Goal: Information Seeking & Learning: Learn about a topic

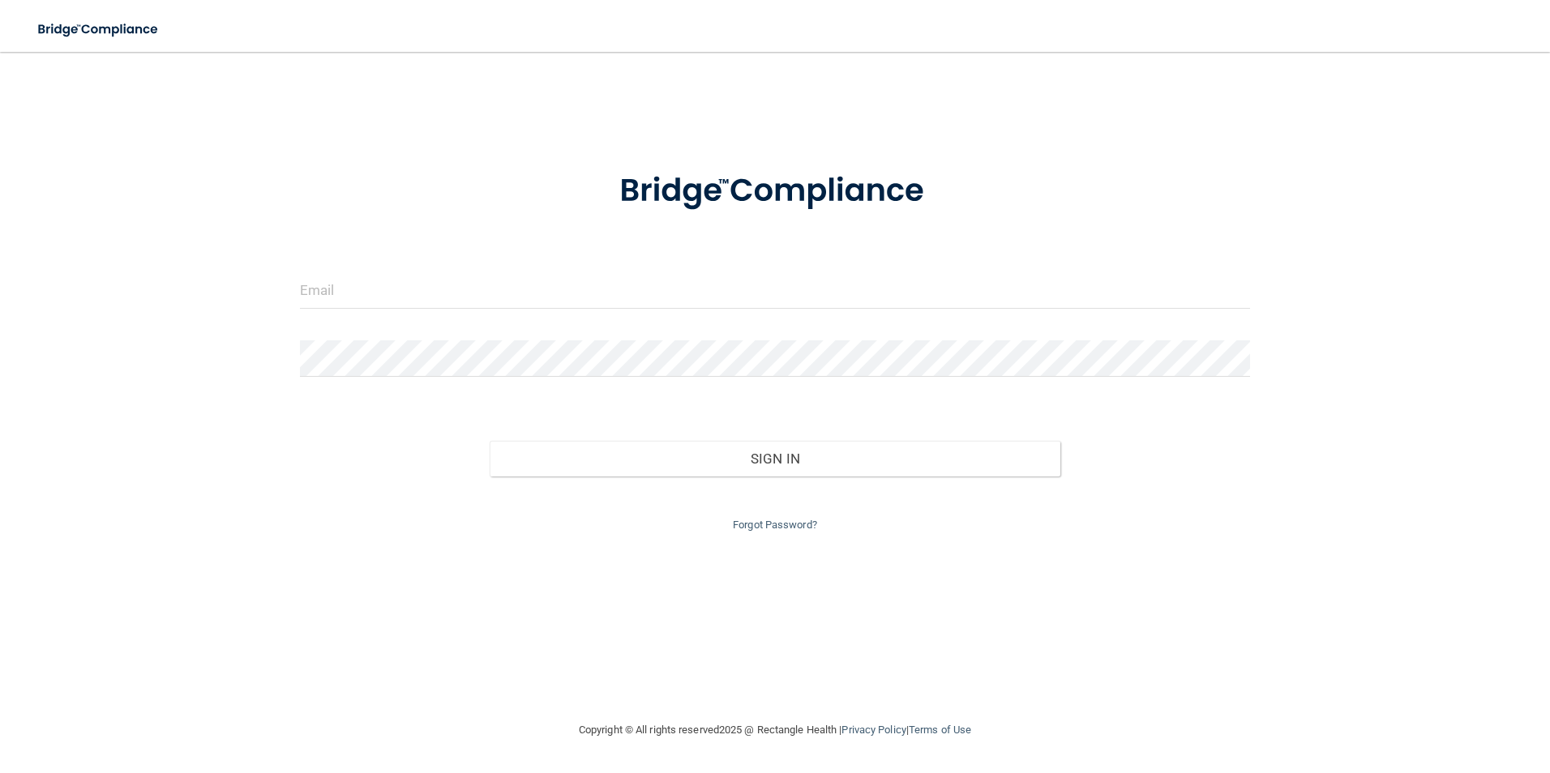
click at [640, 310] on div at bounding box center [775, 296] width 975 height 49
click at [625, 299] on input "email" at bounding box center [775, 290] width 951 height 36
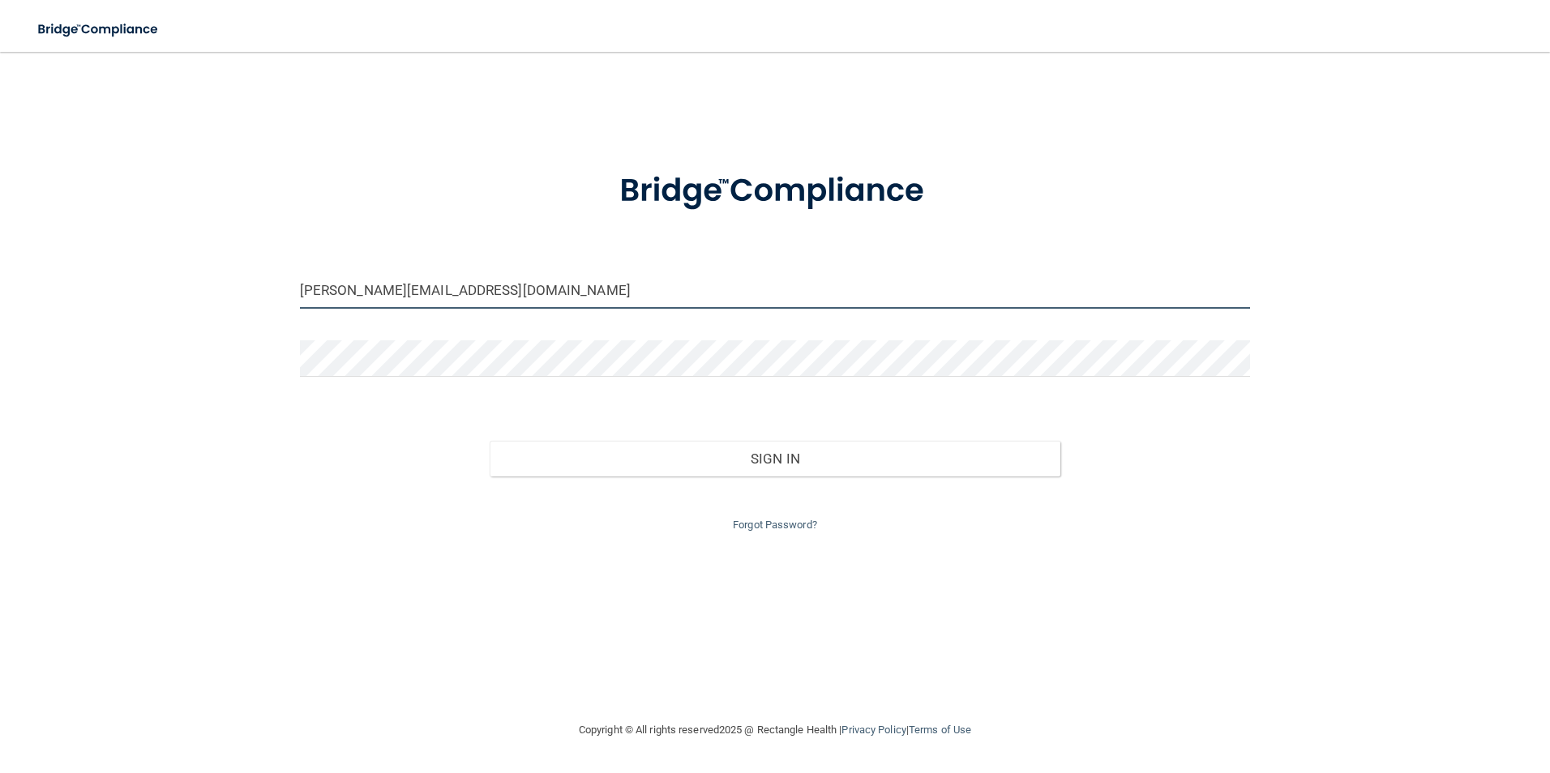
type input "[PERSON_NAME][EMAIL_ADDRESS][DOMAIN_NAME]"
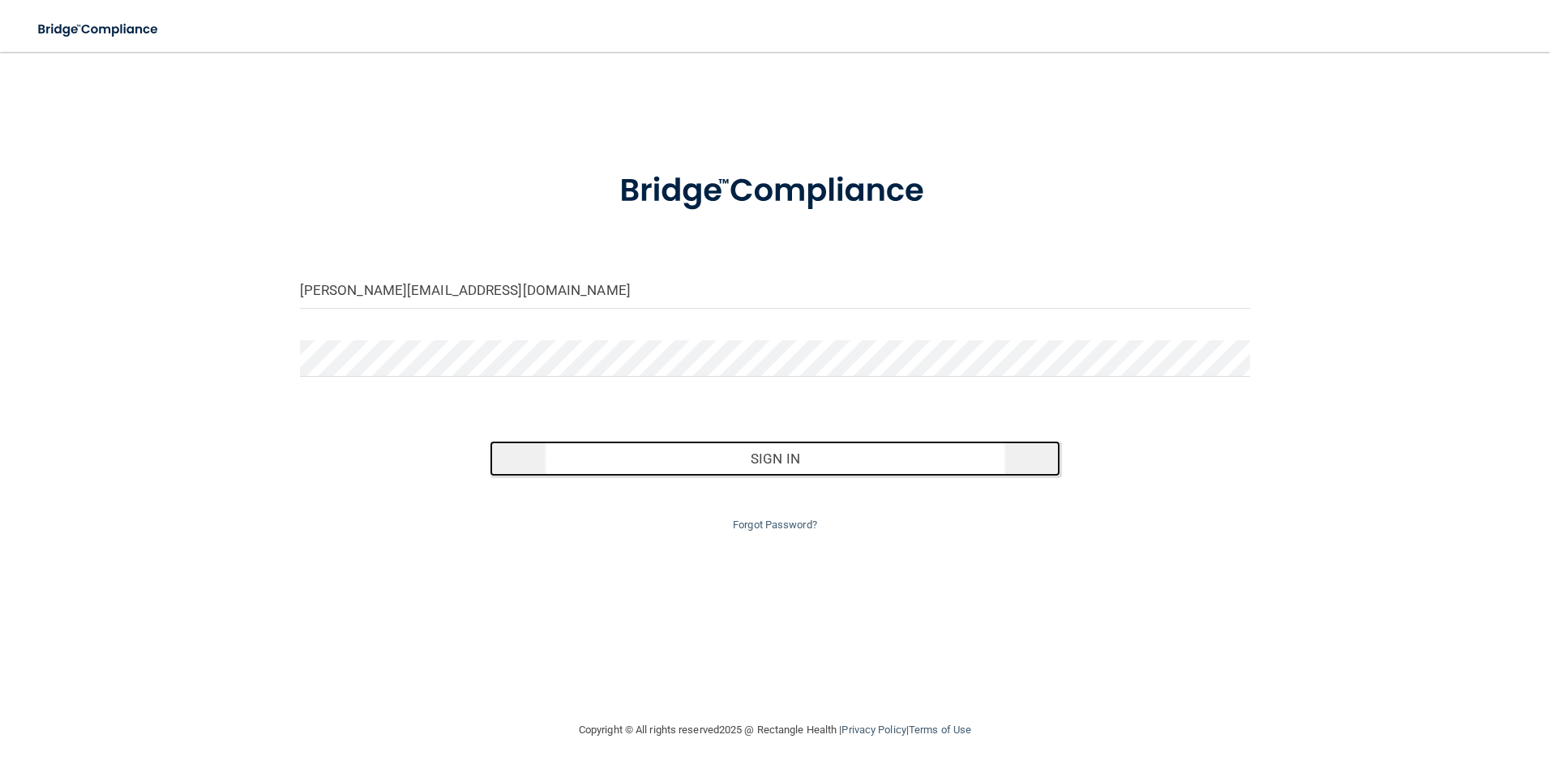
click at [721, 447] on button "Sign In" at bounding box center [775, 459] width 571 height 36
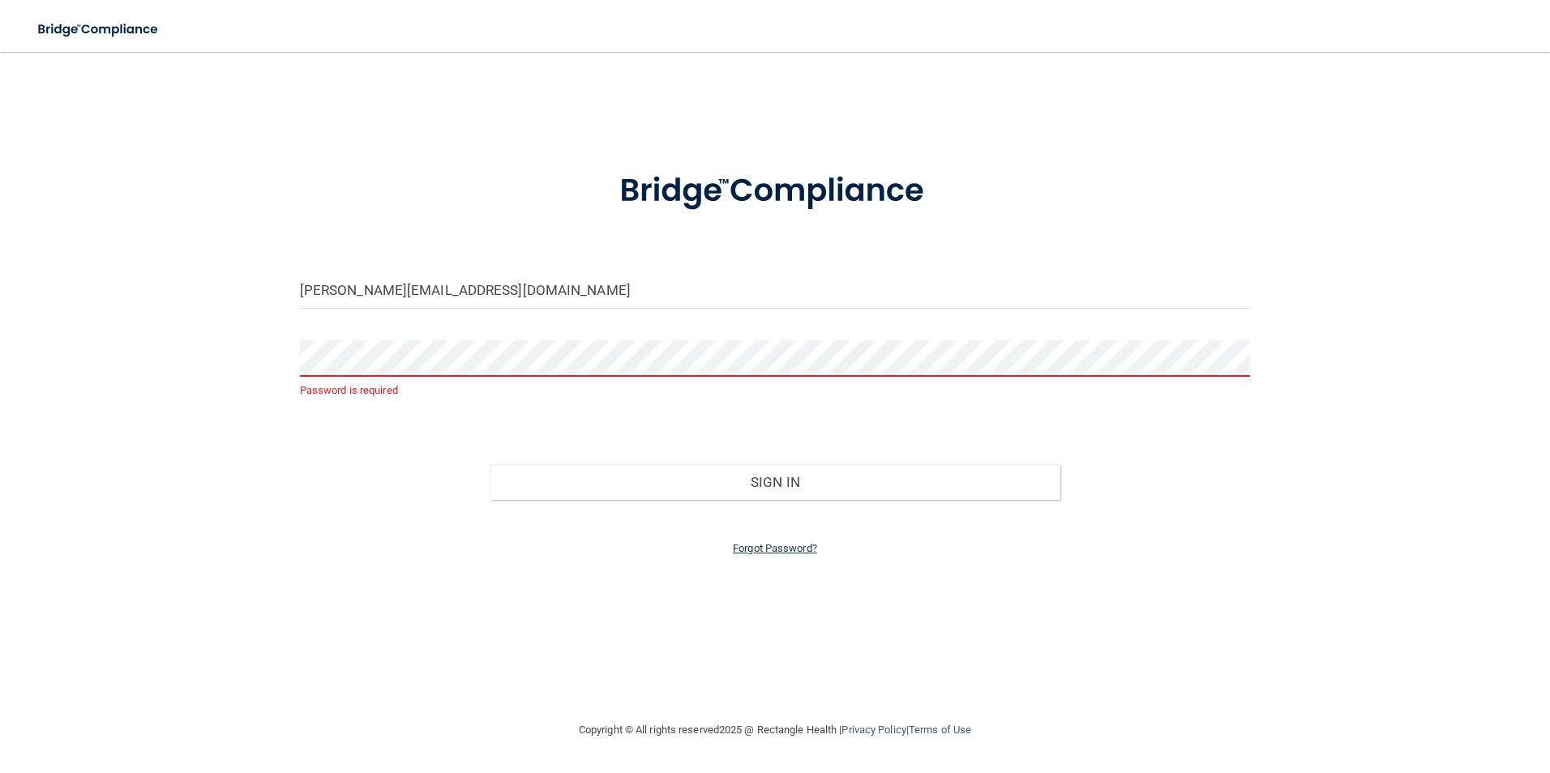
click at [784, 544] on link "Forgot Password?" at bounding box center [775, 548] width 84 height 12
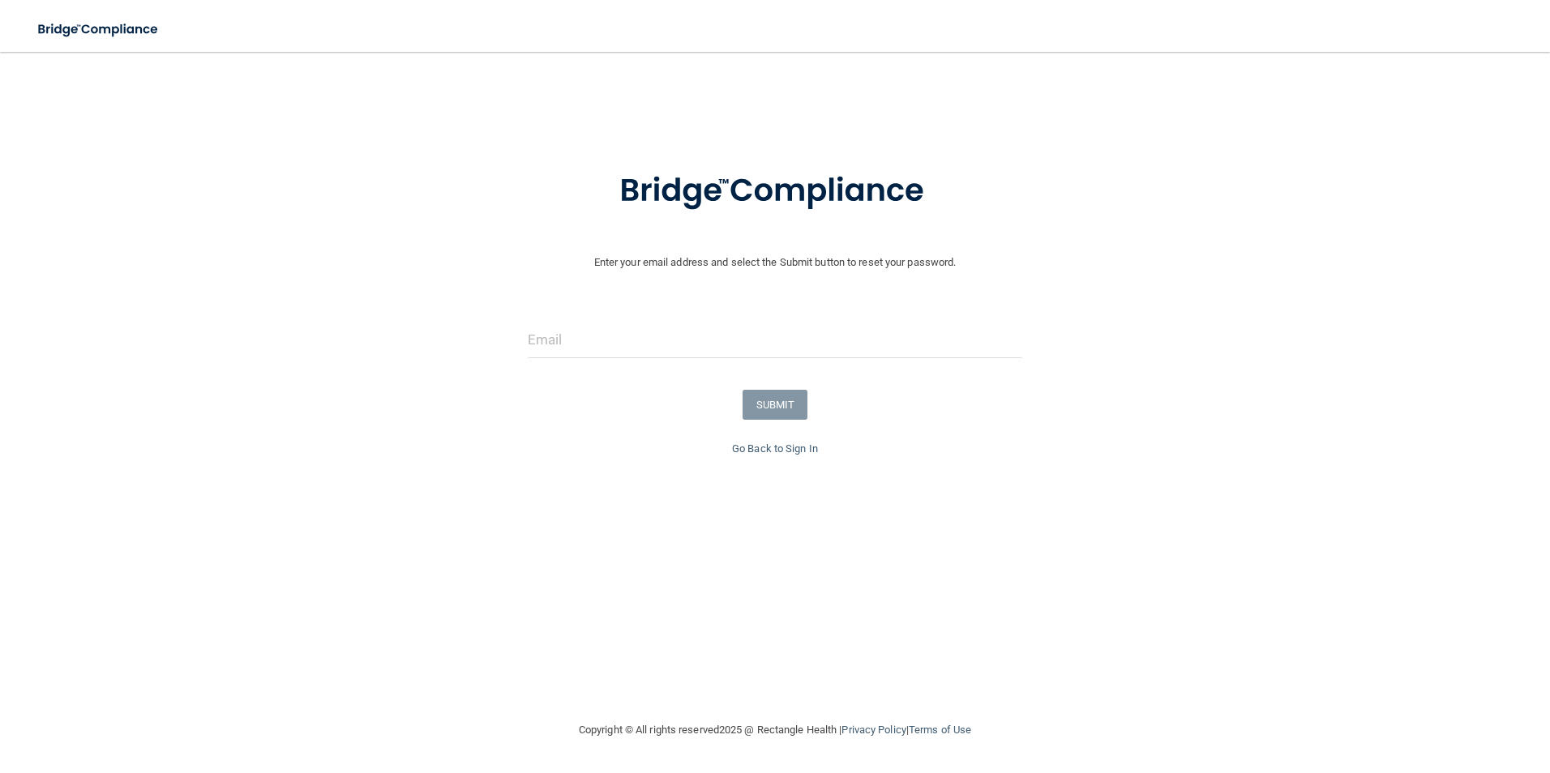
click at [786, 307] on form "Enter your email address and select the Submit button to reset your password. S…" at bounding box center [775, 294] width 1534 height 290
click at [735, 339] on input "email" at bounding box center [775, 340] width 495 height 36
click at [678, 425] on form "Enter your email address and select the Submit button to reset your password. S…" at bounding box center [775, 294] width 1534 height 290
drag, startPoint x: 747, startPoint y: 330, endPoint x: 745, endPoint y: 340, distance: 10.0
click at [747, 330] on input "email" at bounding box center [775, 340] width 495 height 36
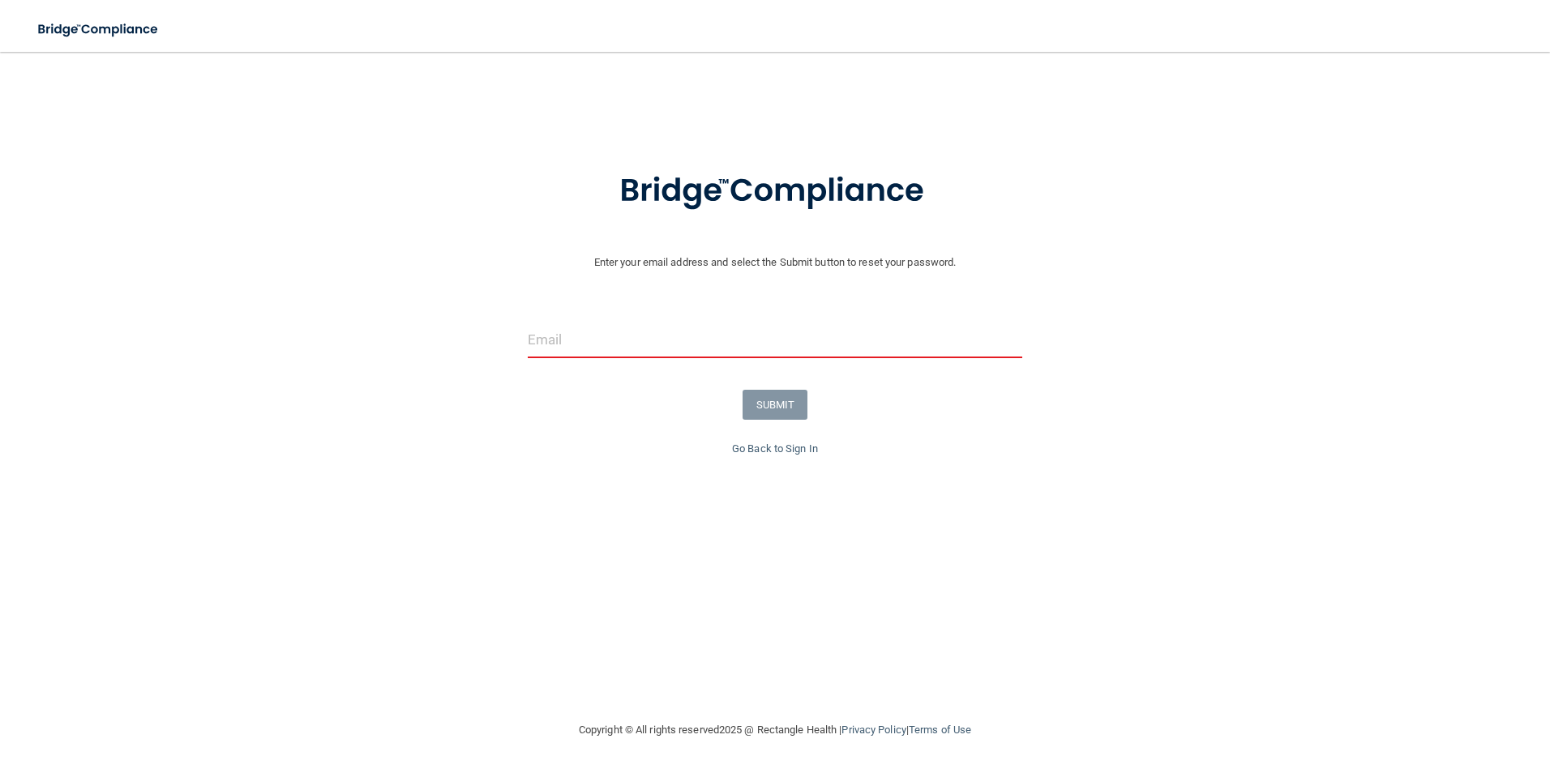
type input "[PERSON_NAME][EMAIL_ADDRESS][DOMAIN_NAME]"
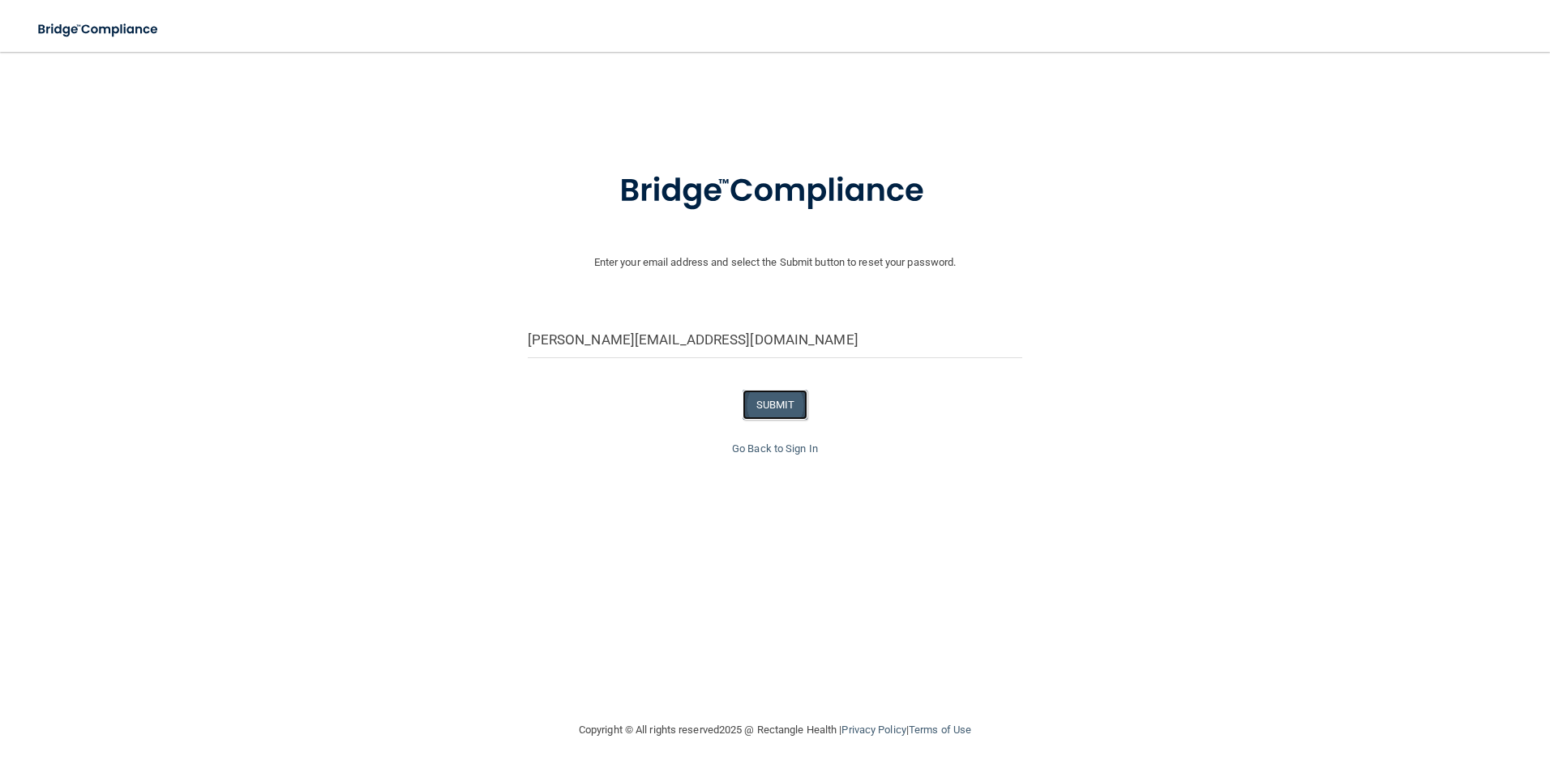
click at [778, 409] on button "SUBMIT" at bounding box center [776, 405] width 66 height 30
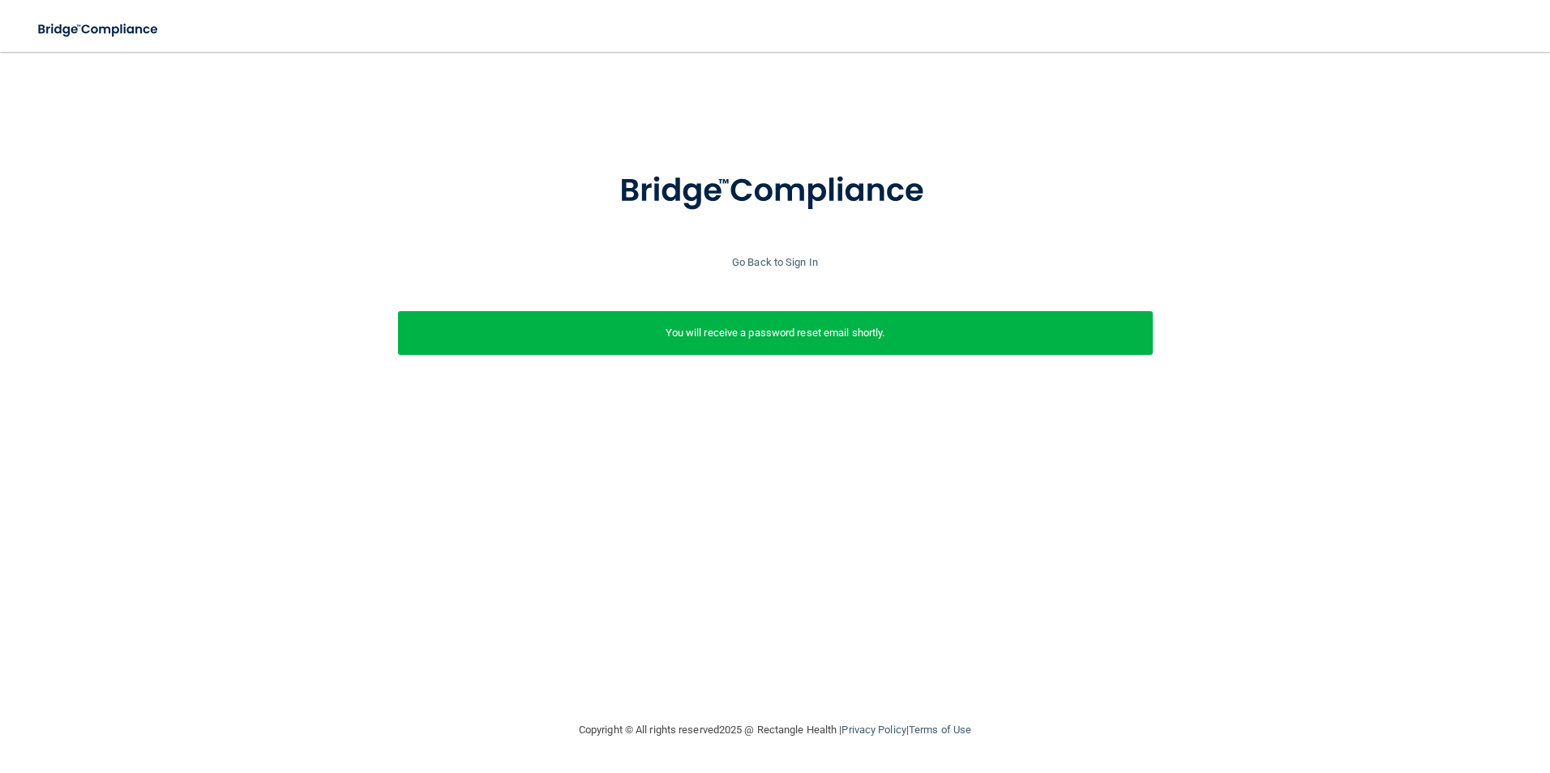
click at [774, 324] on p "You will receive a password reset email shortly." at bounding box center [775, 332] width 730 height 19
drag, startPoint x: 1229, startPoint y: 559, endPoint x: 1269, endPoint y: 593, distance: 51.8
click at [1269, 593] on div "Enter your email address and select the Submit button to reset your password. h…" at bounding box center [774, 386] width 1485 height 636
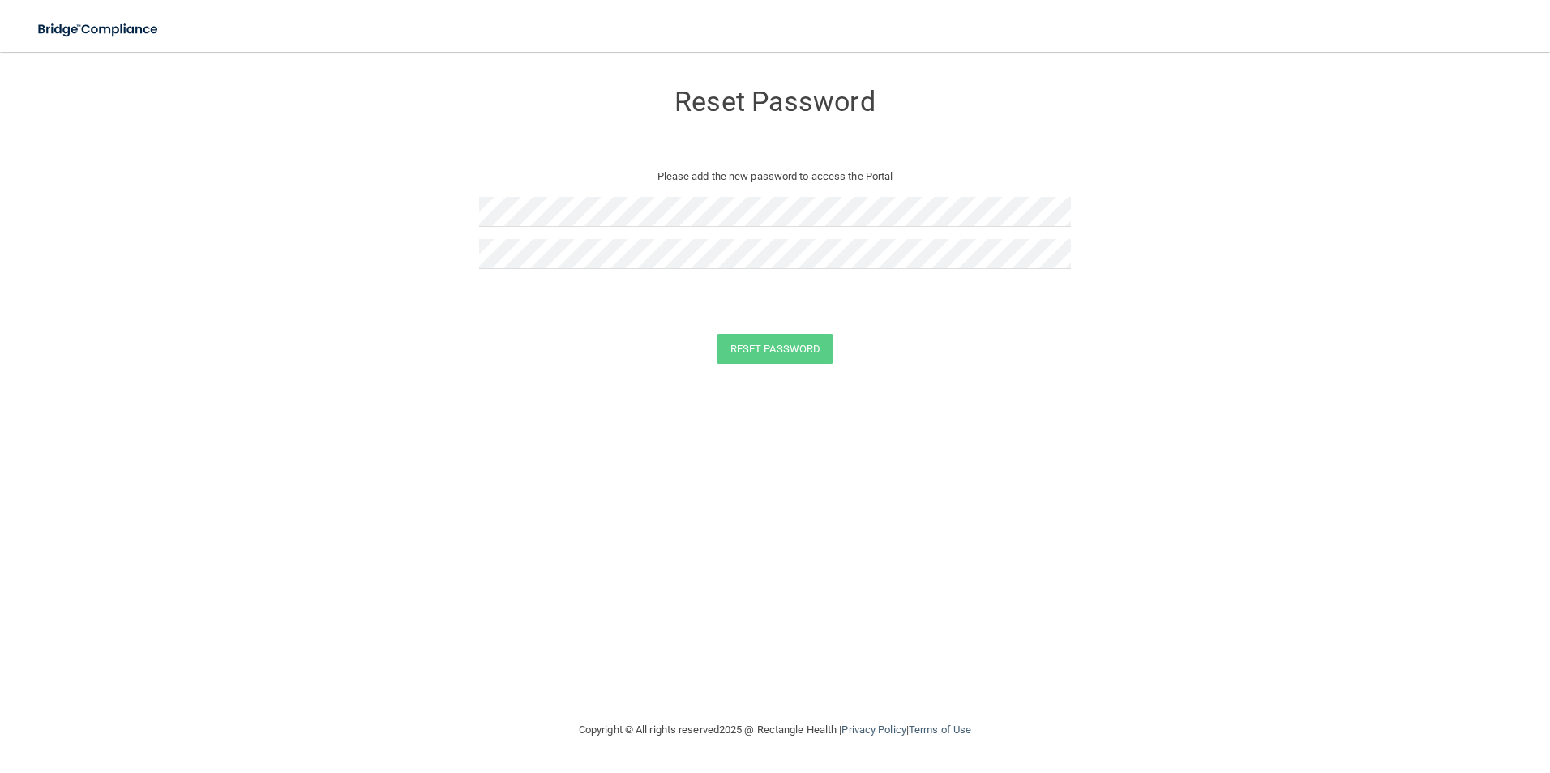
click at [619, 194] on div "Reset Password Please add the new password to access the Portal" at bounding box center [775, 180] width 592 height 225
click at [801, 355] on button "Reset Password" at bounding box center [775, 349] width 117 height 30
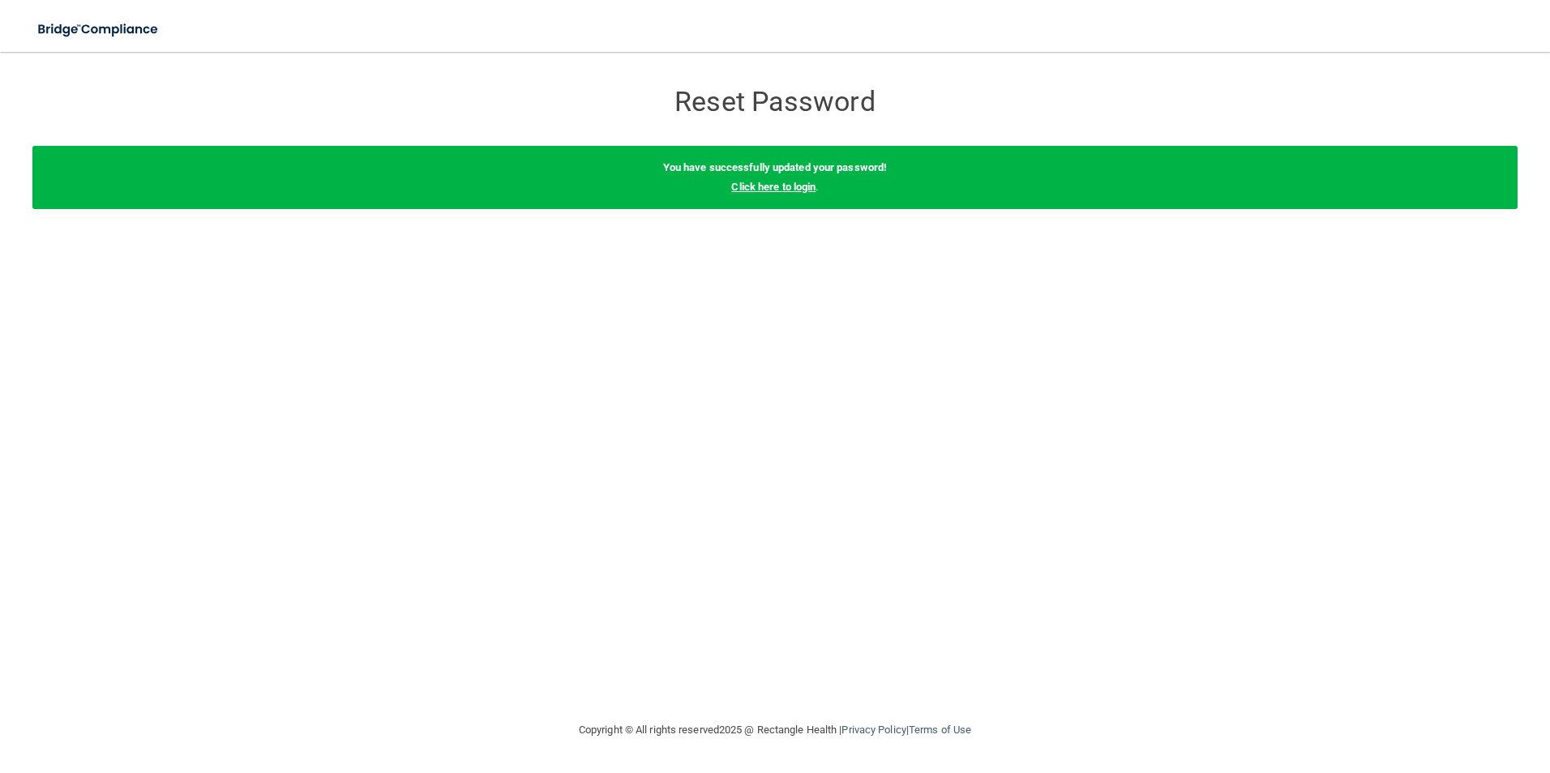
click at [768, 181] on link "Click here to login" at bounding box center [773, 187] width 84 height 12
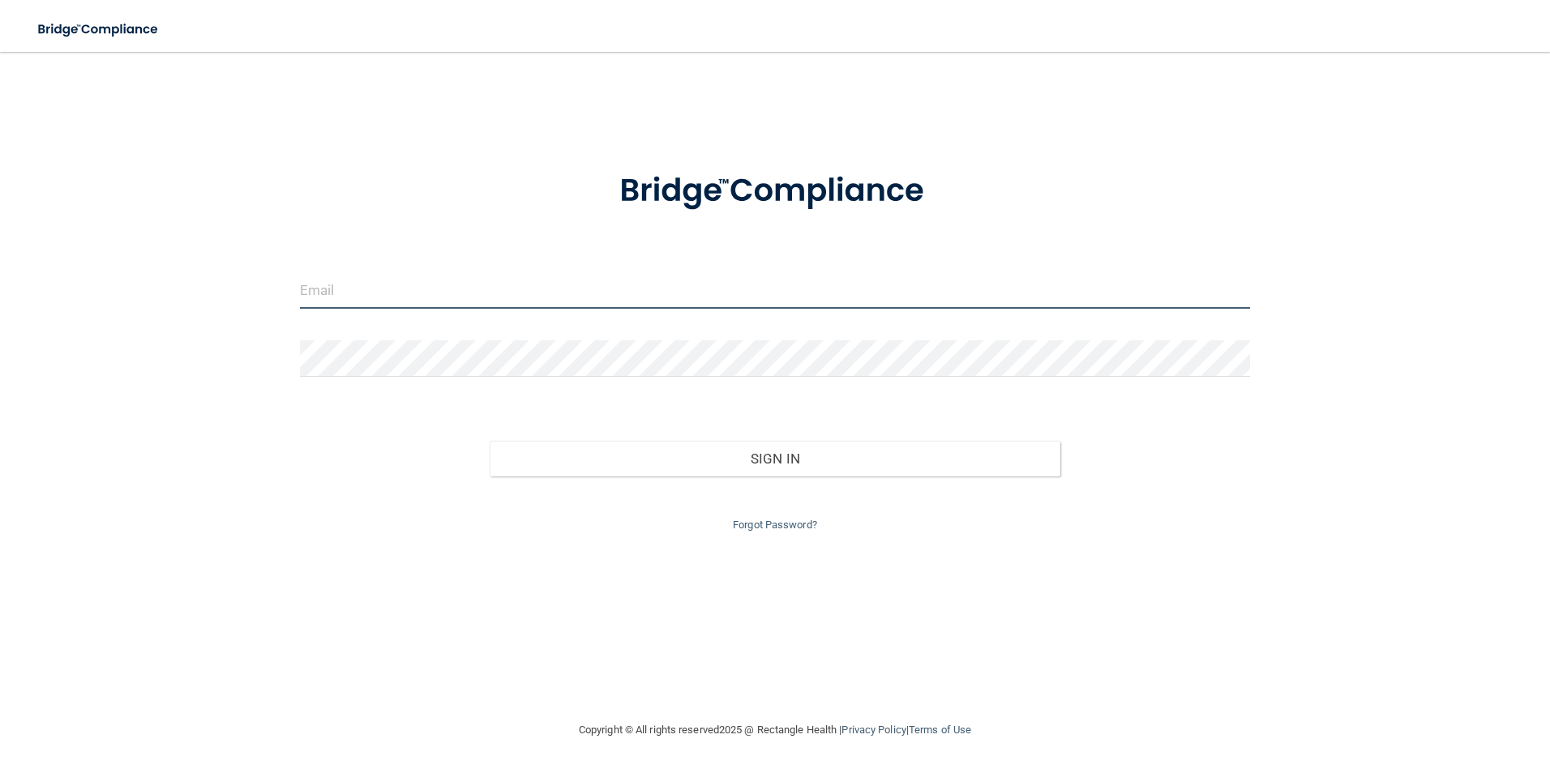
click at [613, 278] on input "email" at bounding box center [775, 290] width 951 height 36
type input "[PERSON_NAME][EMAIL_ADDRESS][DOMAIN_NAME]"
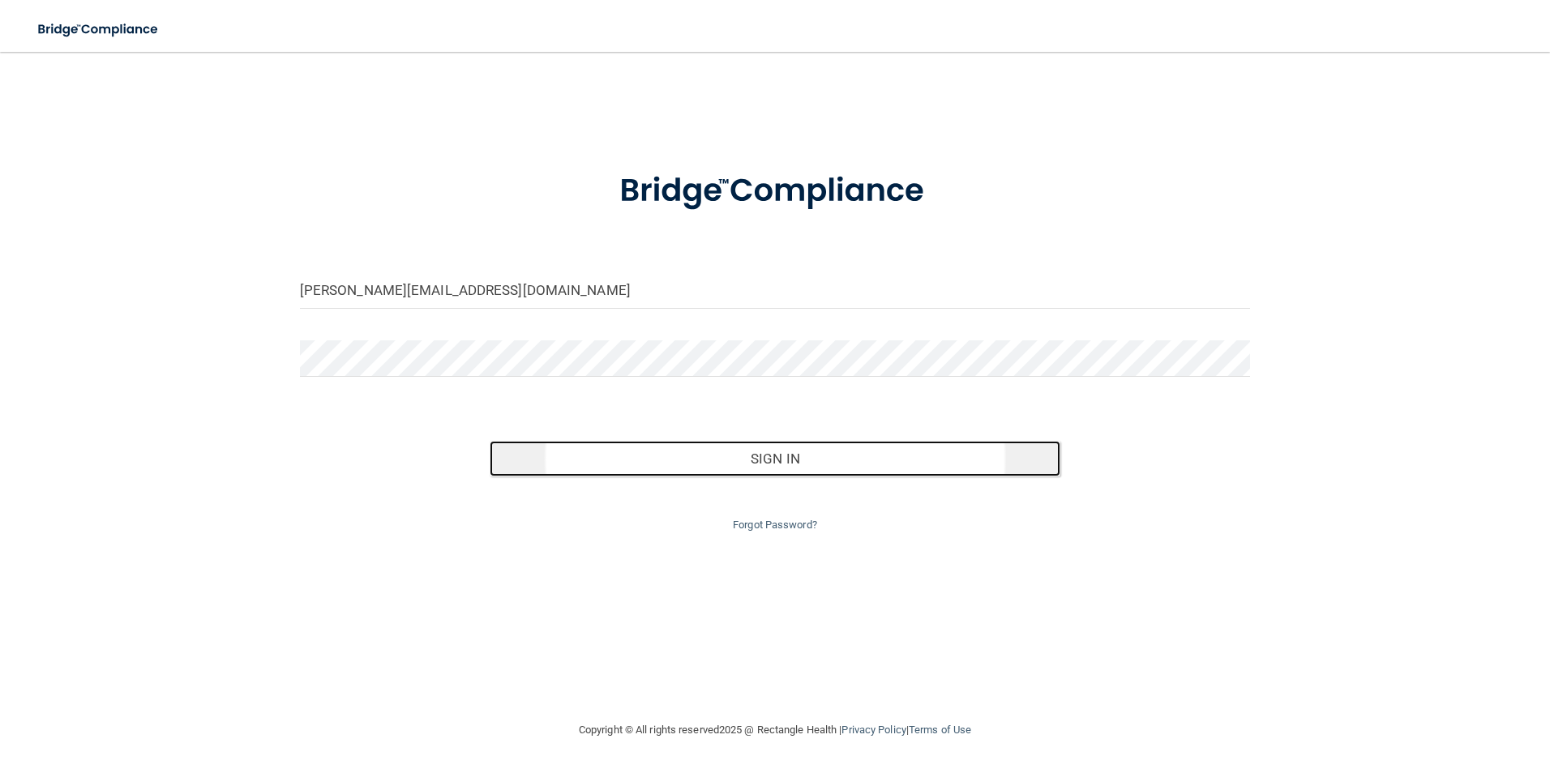
click at [643, 451] on button "Sign In" at bounding box center [775, 459] width 571 height 36
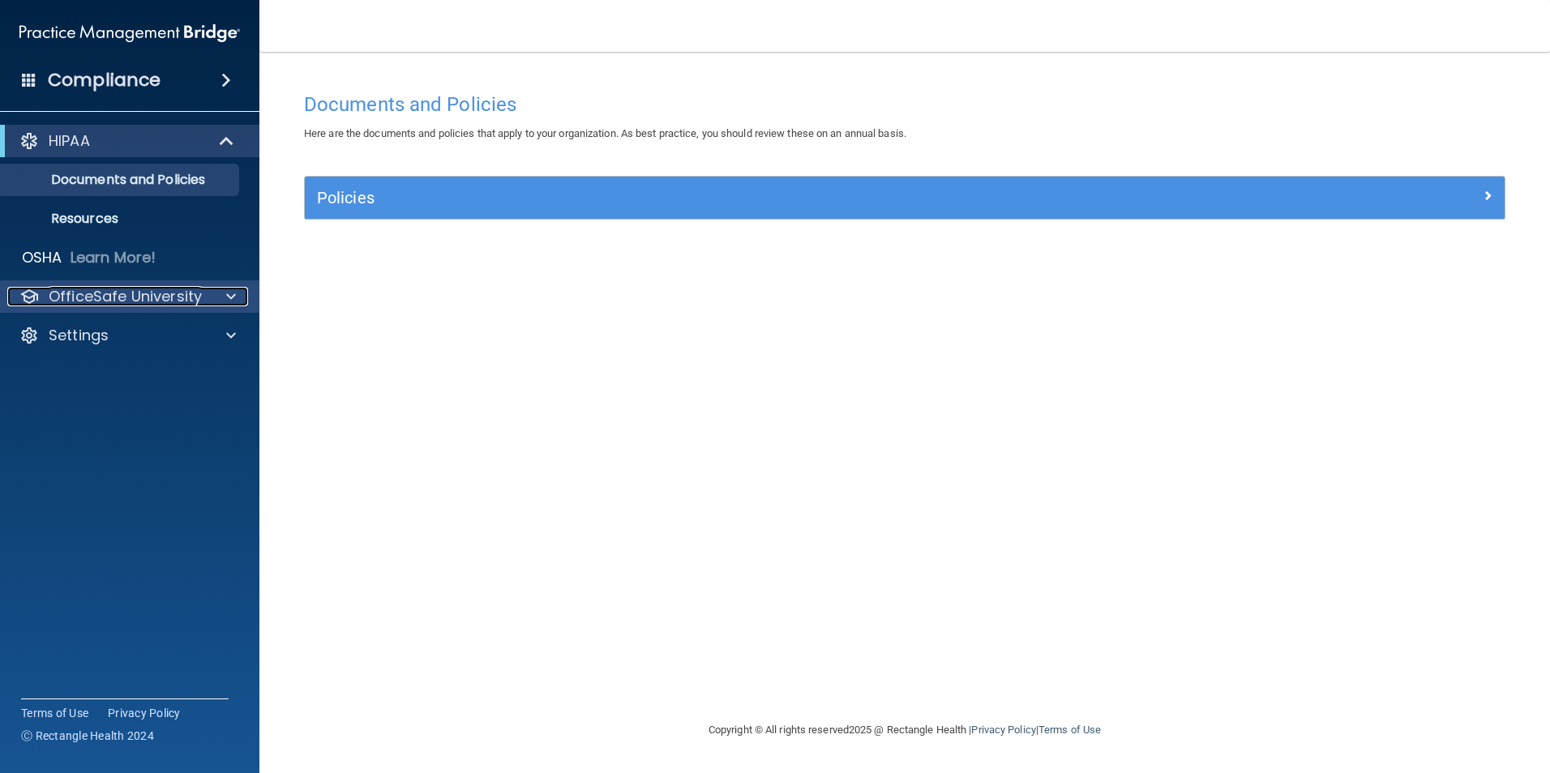
click at [170, 302] on p "OfficeSafe University" at bounding box center [125, 296] width 153 height 19
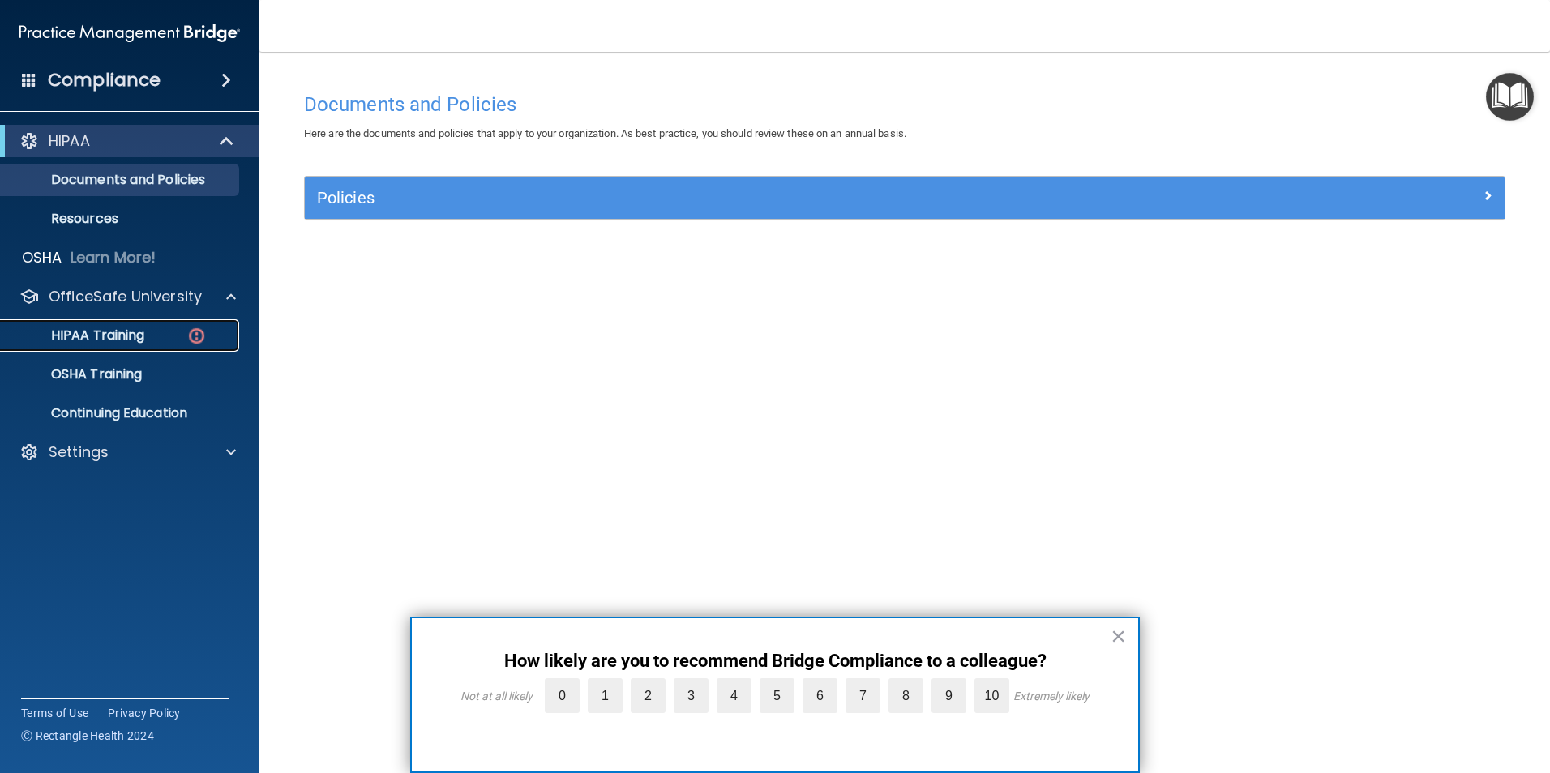
click at [199, 326] on img at bounding box center [196, 336] width 20 height 20
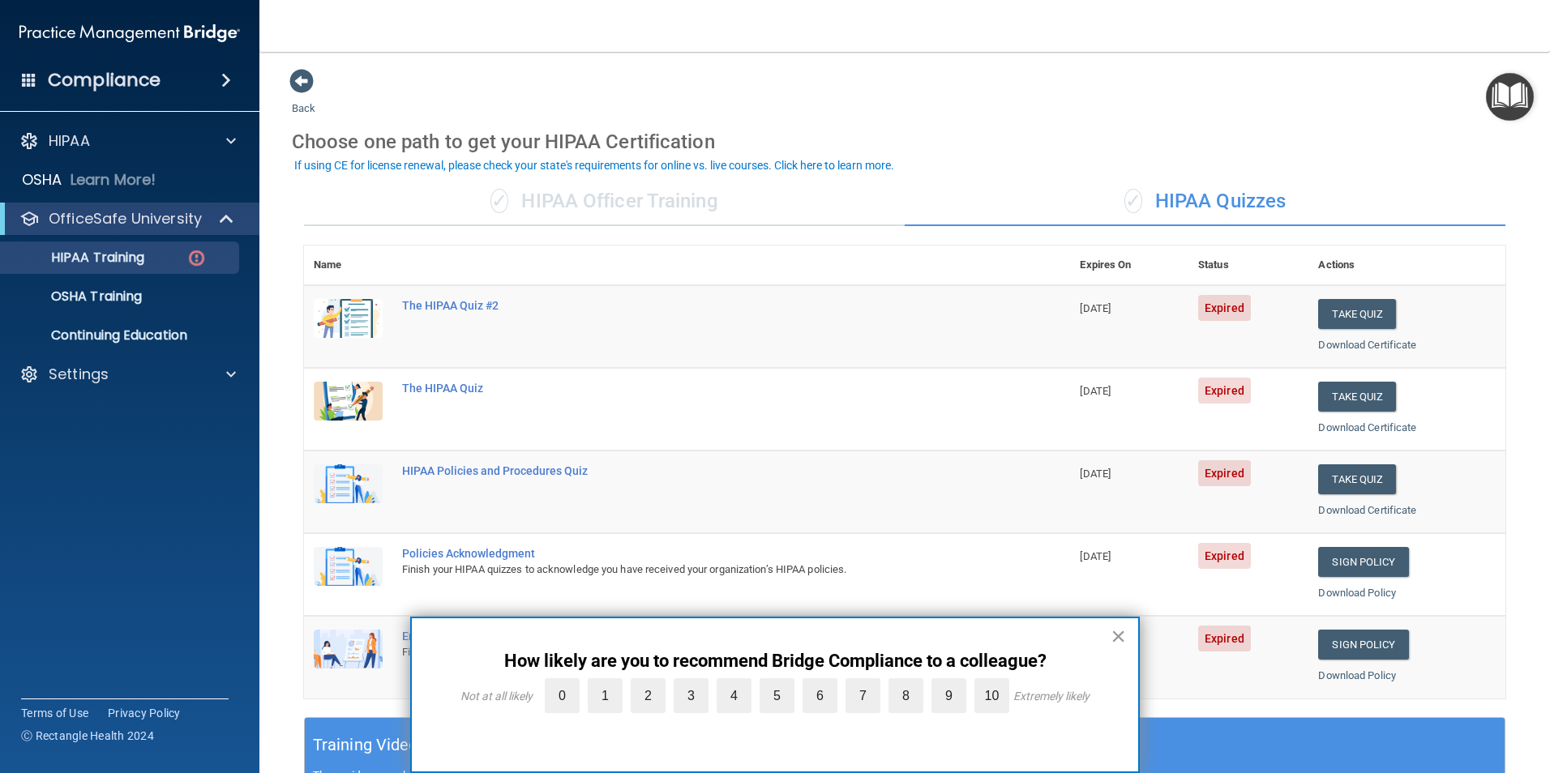
click at [1121, 637] on button "×" at bounding box center [1118, 636] width 15 height 26
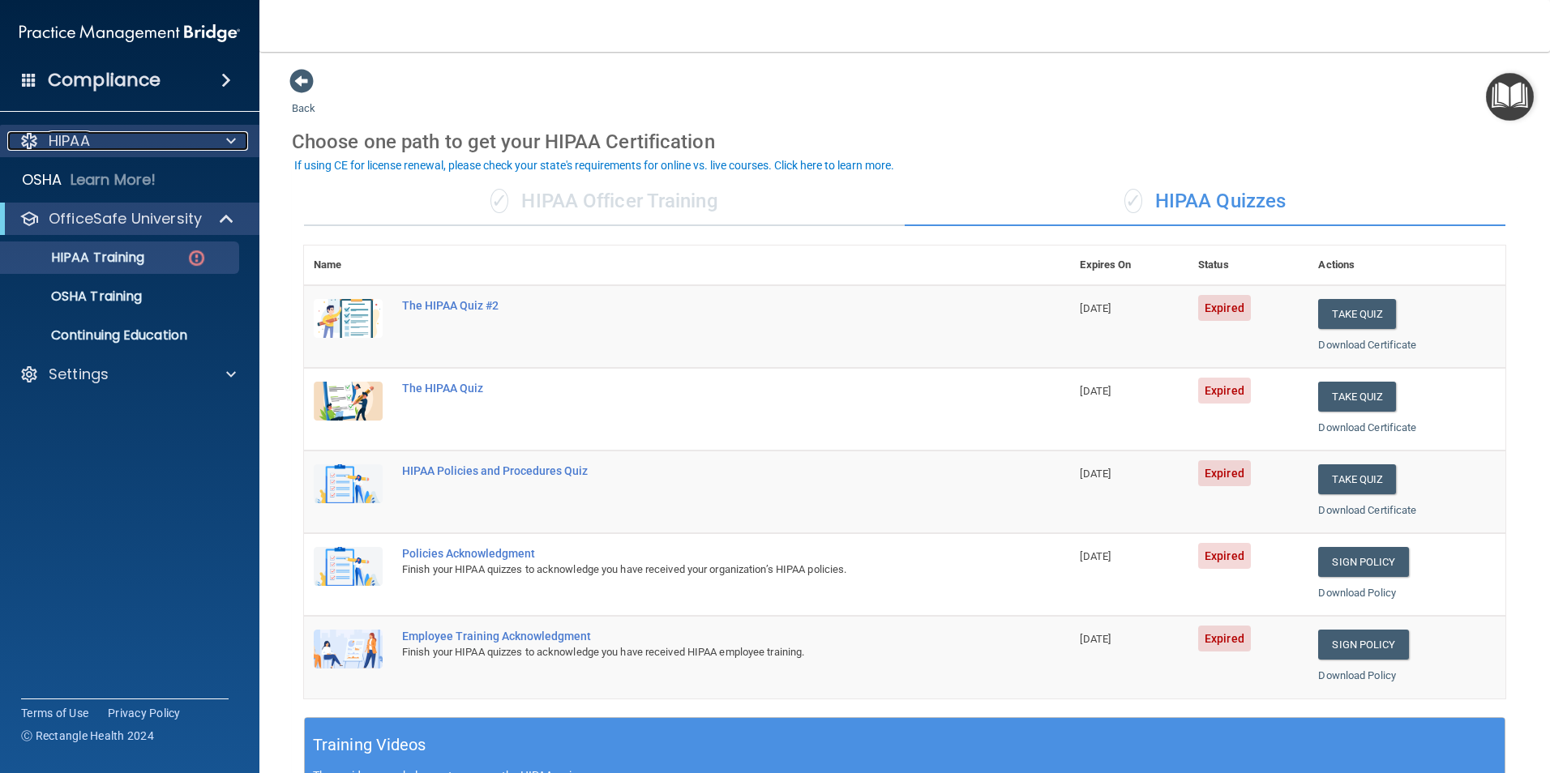
click at [235, 135] on span at bounding box center [231, 140] width 10 height 19
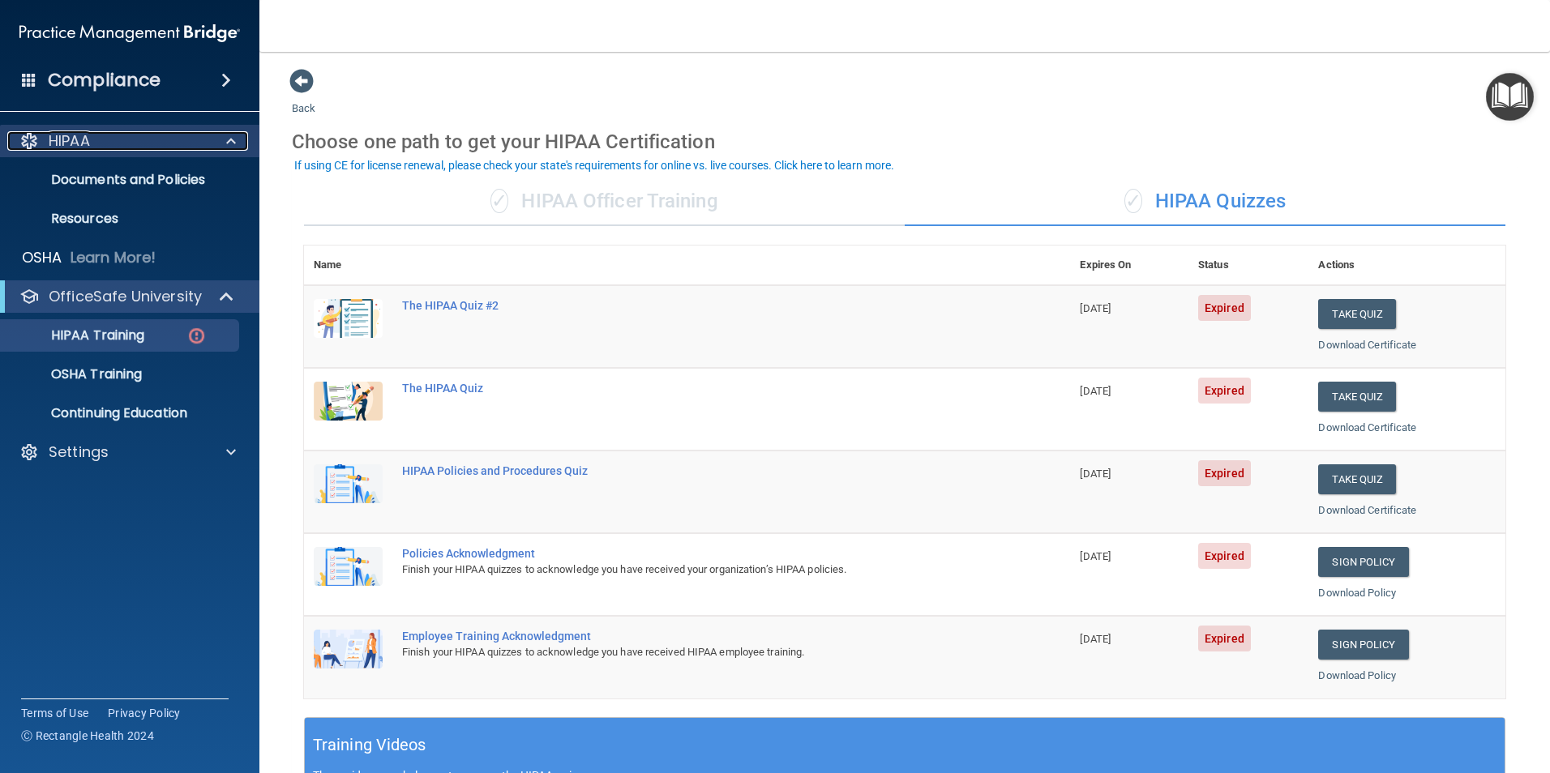
click at [235, 135] on span at bounding box center [231, 140] width 10 height 19
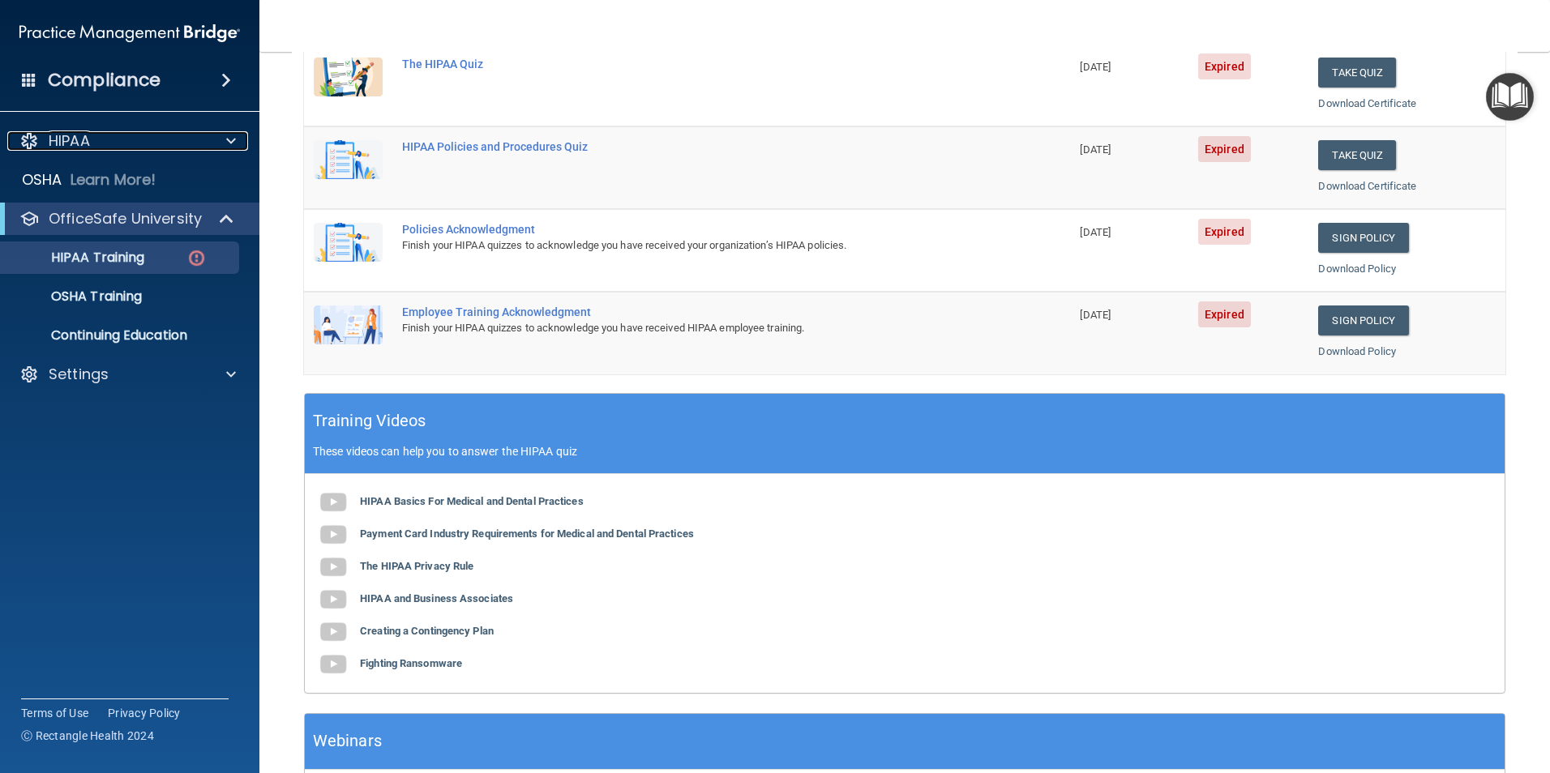
scroll to position [447, 0]
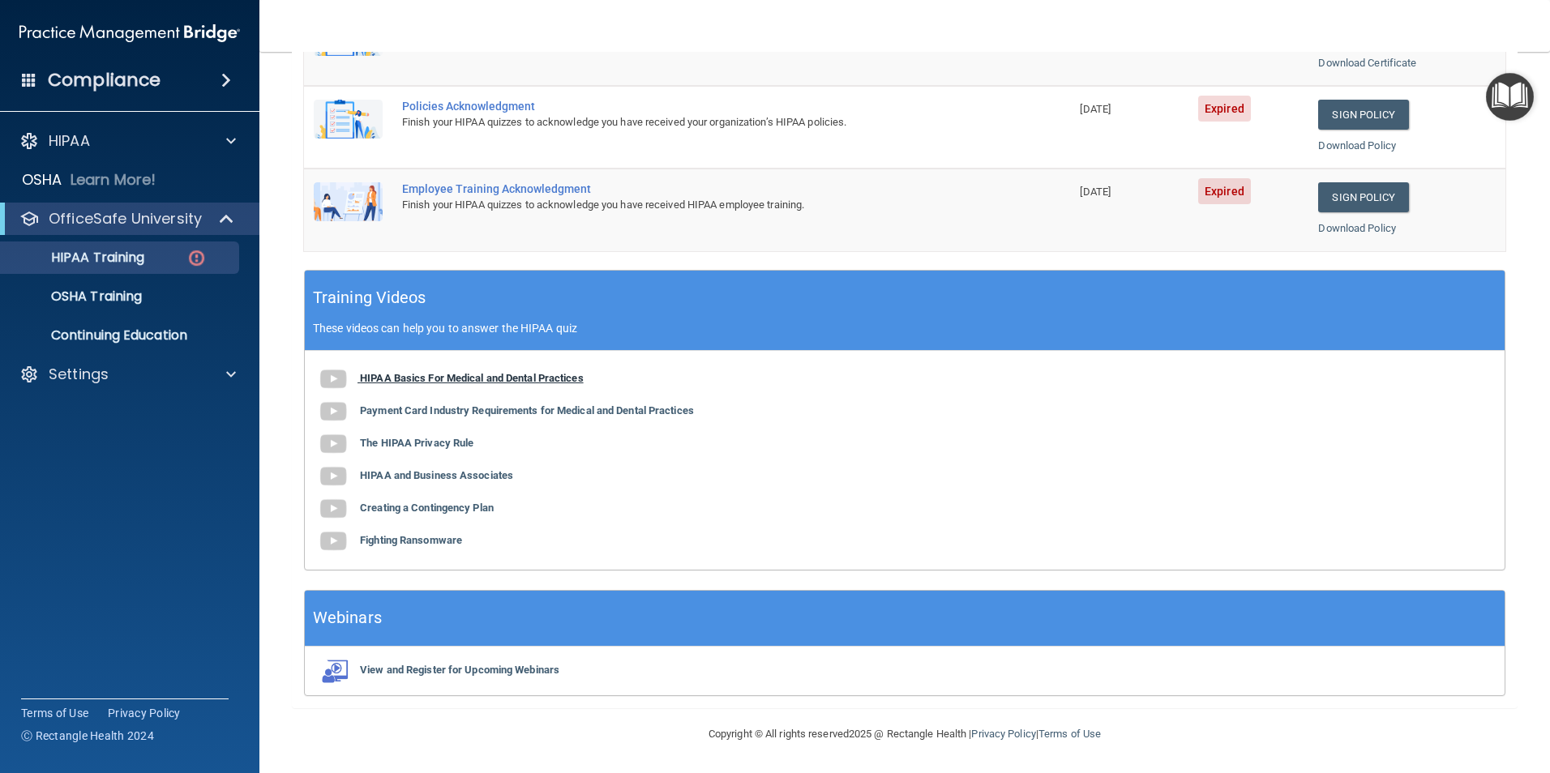
click at [439, 375] on b "HIPAA Basics For Medical and Dental Practices" at bounding box center [472, 378] width 224 height 12
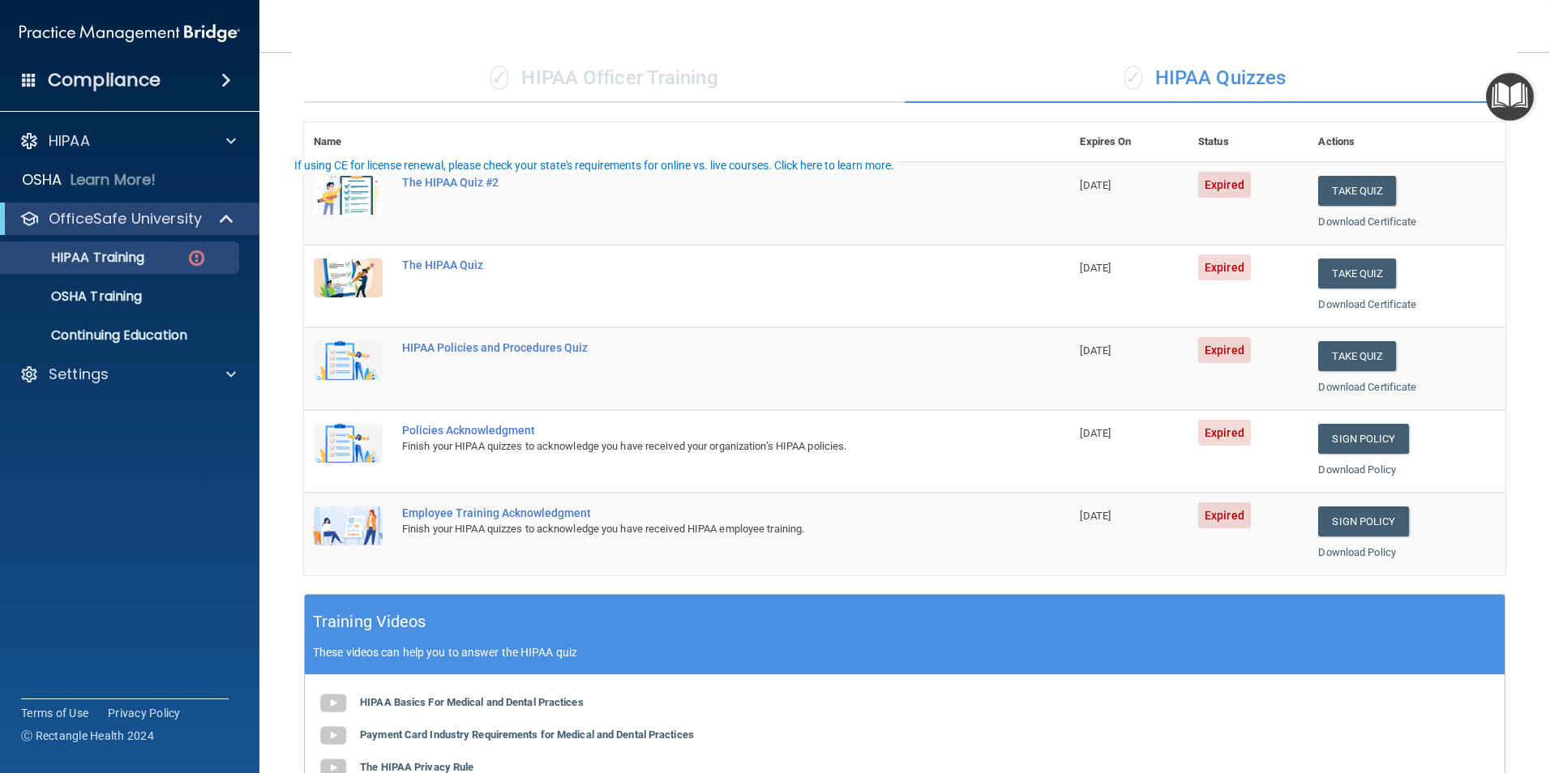
scroll to position [0, 0]
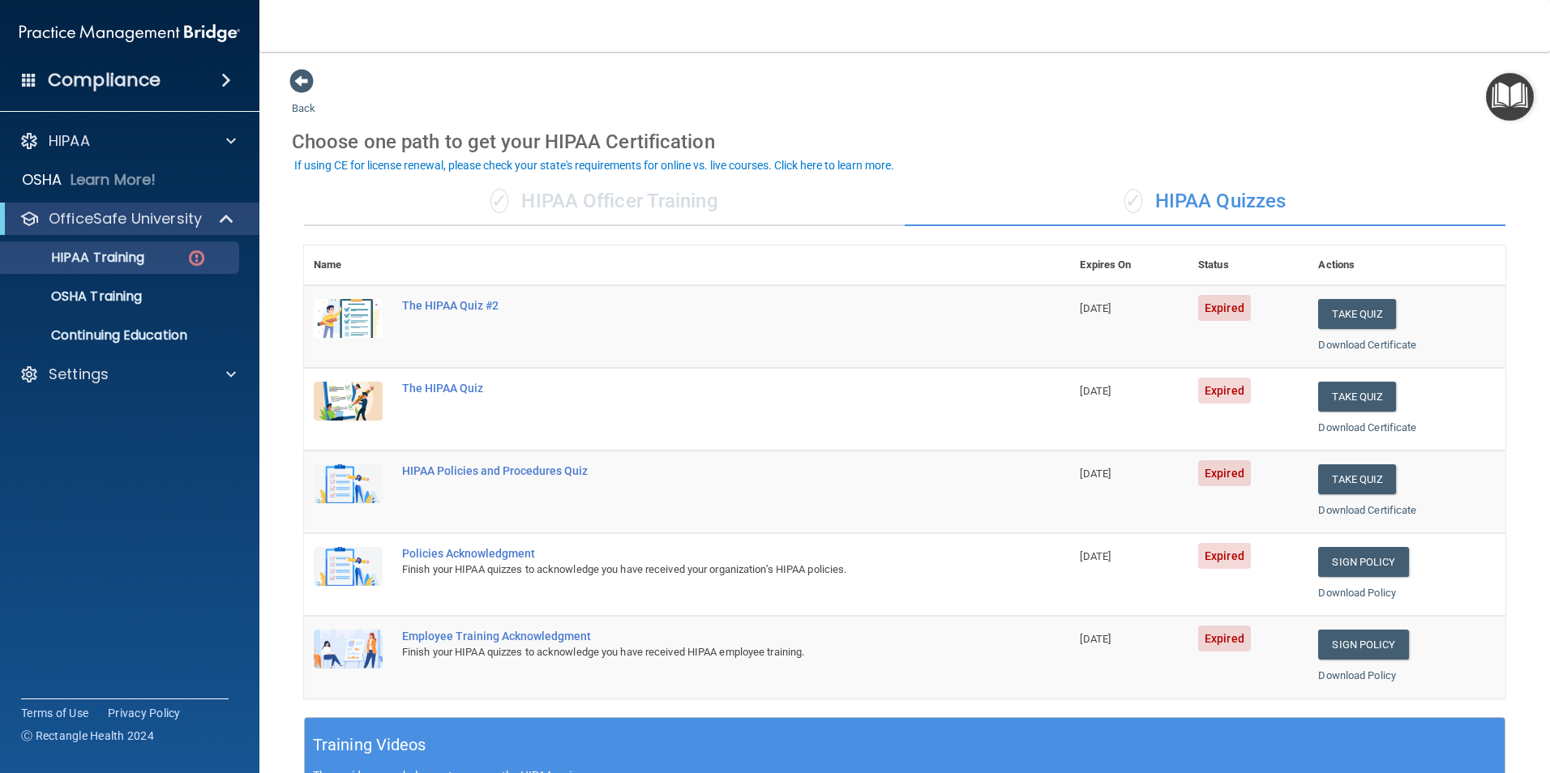
click at [688, 198] on div "✓ HIPAA Officer Training" at bounding box center [604, 202] width 601 height 49
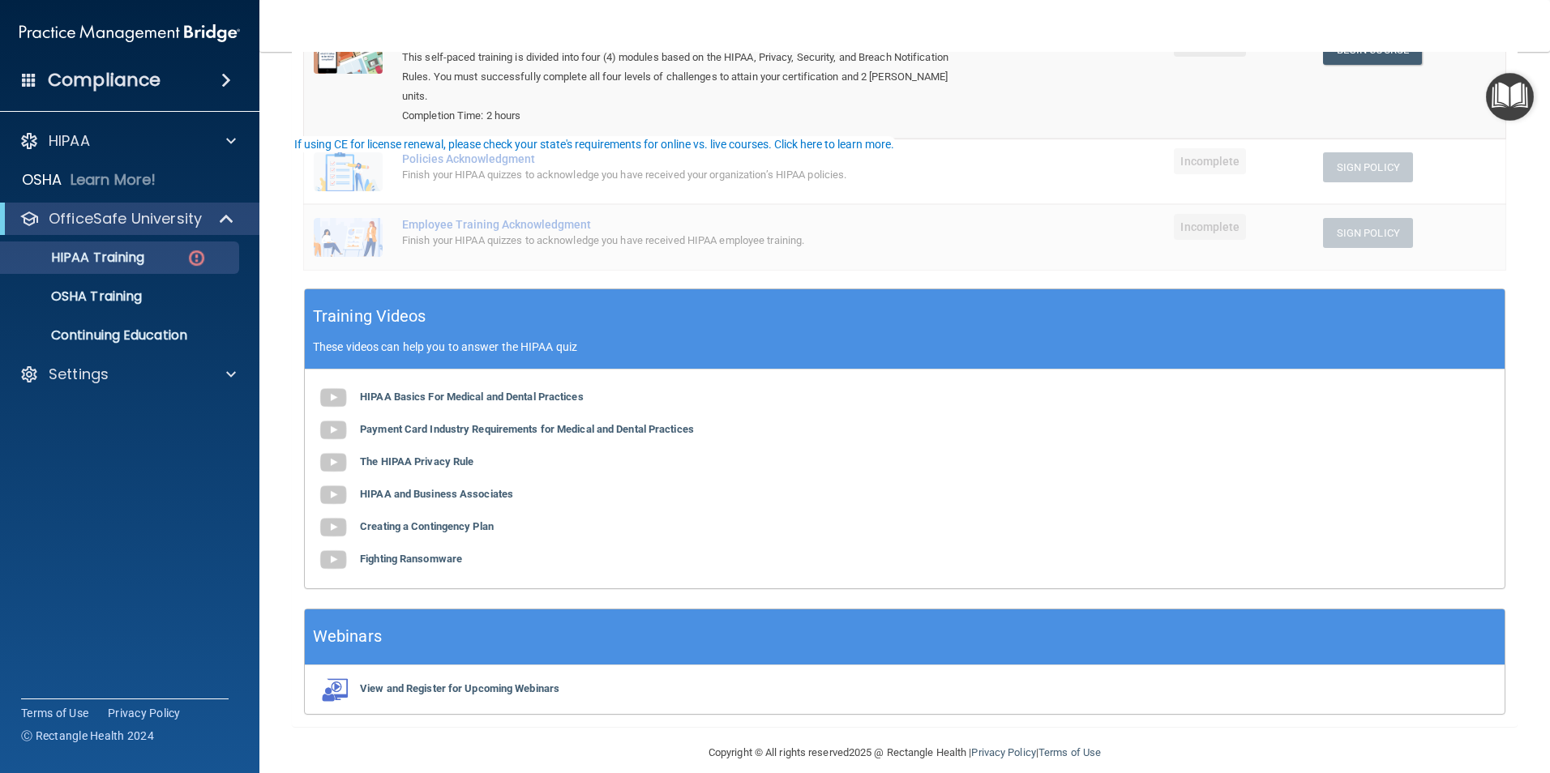
scroll to position [21, 0]
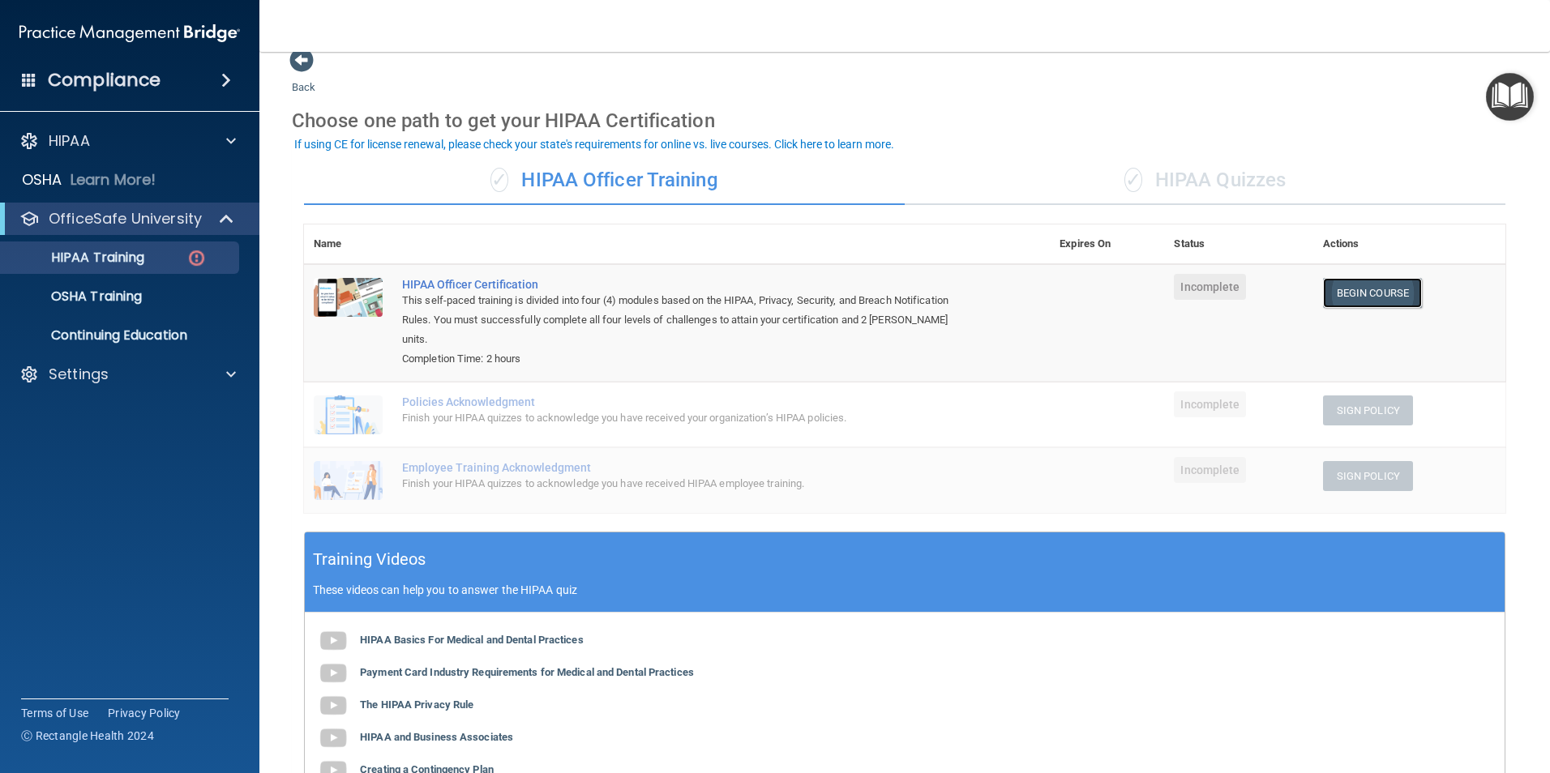
click at [1355, 289] on link "Begin Course" at bounding box center [1372, 293] width 99 height 30
drag, startPoint x: 1172, startPoint y: 170, endPoint x: 1175, endPoint y: 178, distance: 8.7
click at [1172, 170] on div "✓ HIPAA Quizzes" at bounding box center [1205, 180] width 601 height 49
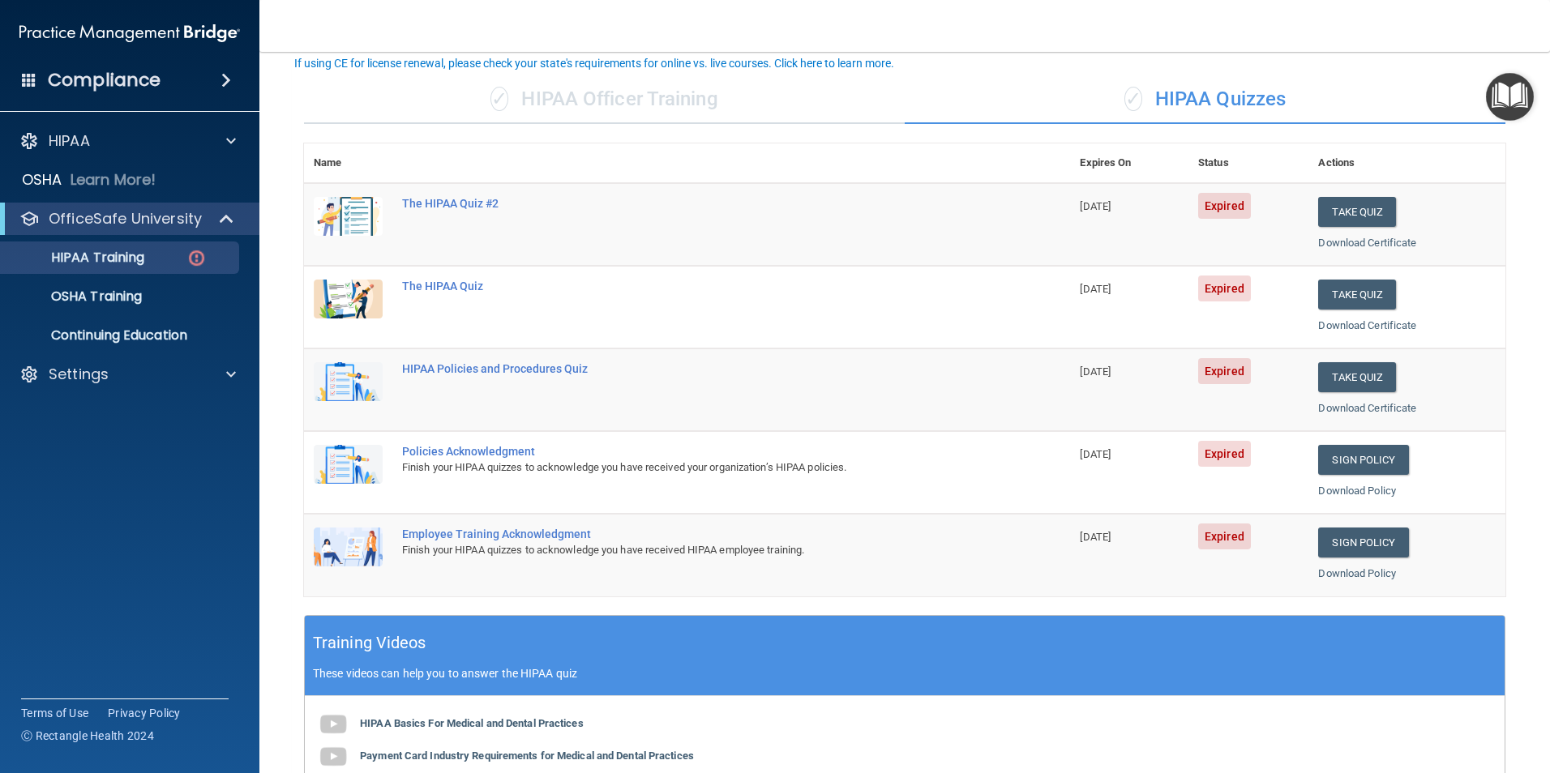
scroll to position [426, 0]
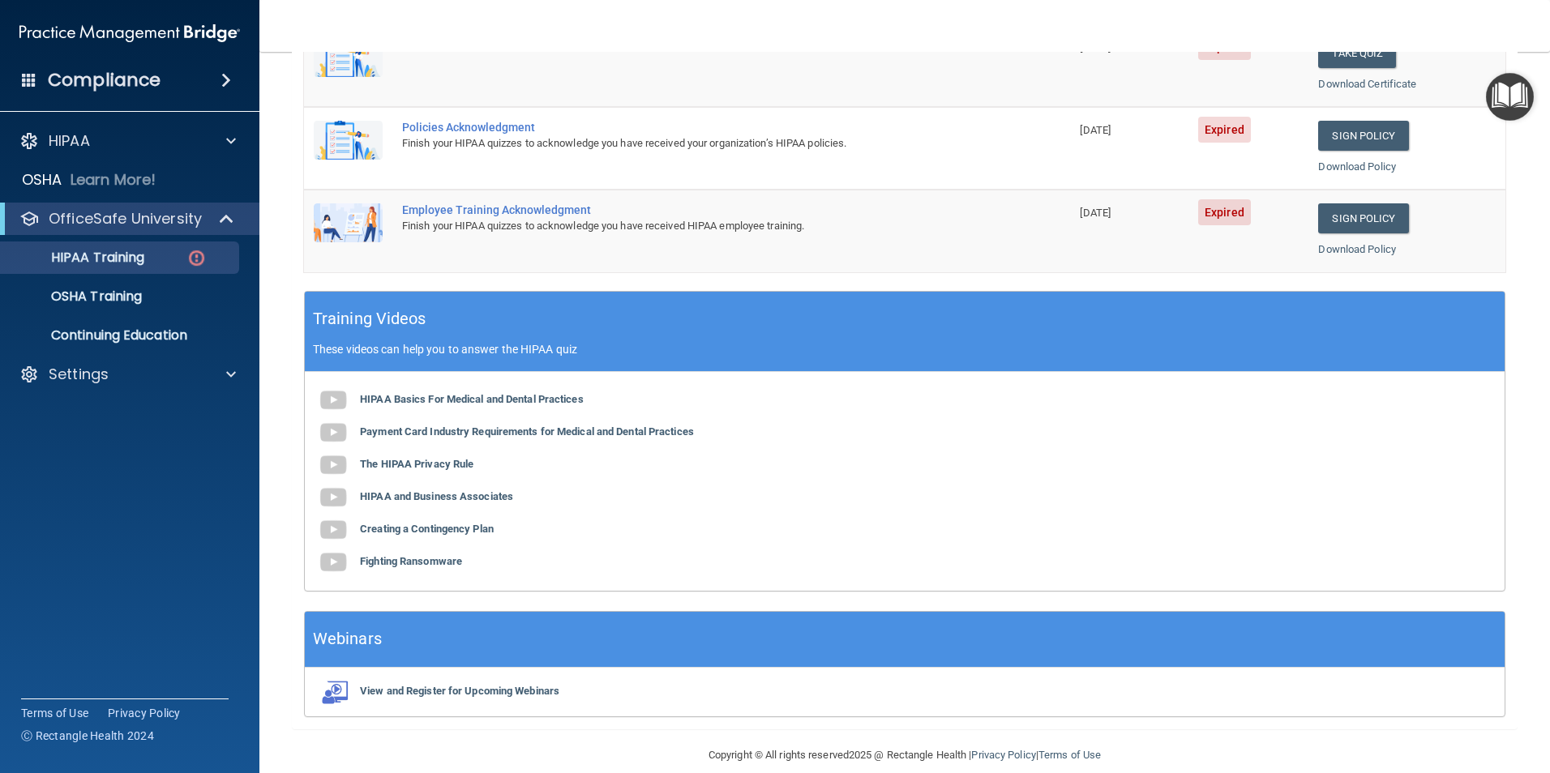
click at [422, 456] on div "HIPAA Basics For Medical and Dental Practices Payment Card Industry Requirement…" at bounding box center [905, 481] width 1200 height 219
click at [422, 459] on b "The HIPAA Privacy Rule" at bounding box center [416, 464] width 113 height 12
click at [469, 503] on b "HIPAA and Business Associates" at bounding box center [436, 496] width 153 height 12
click at [436, 528] on b "Creating a Contingency Plan" at bounding box center [427, 529] width 134 height 12
